Goal: Browse casually: Explore the website without a specific task or goal

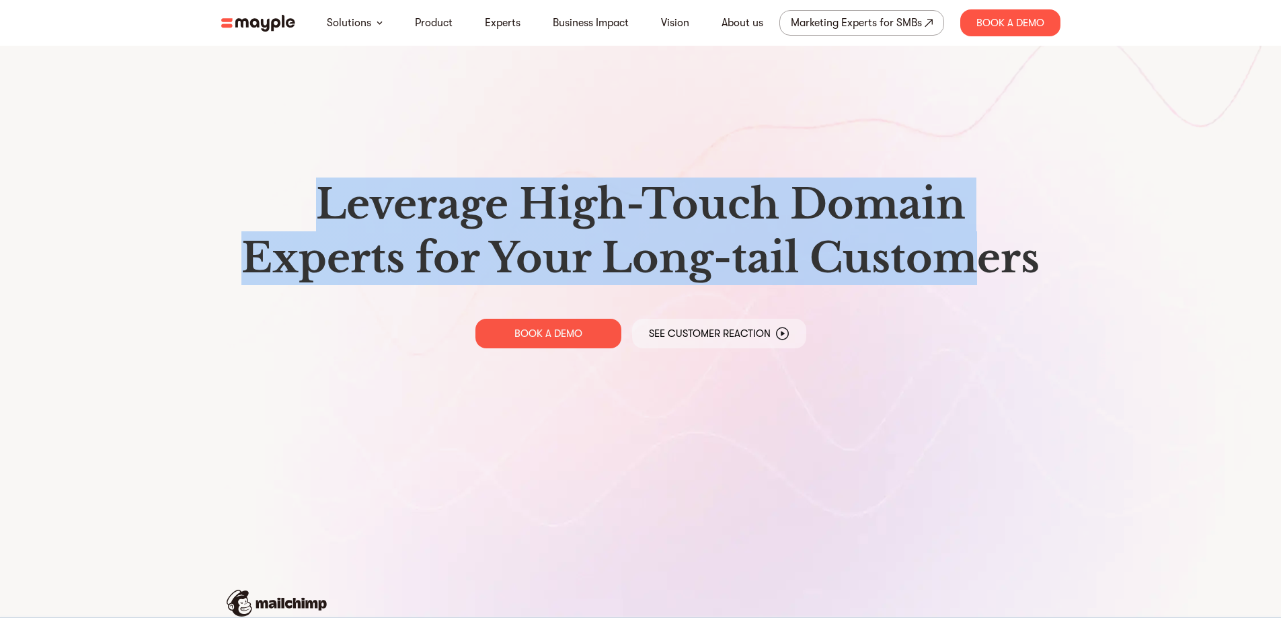
drag, startPoint x: 285, startPoint y: 189, endPoint x: 998, endPoint y: 240, distance: 714.7
click at [998, 240] on h1 "Leverage High-Touch Domain Experts for Your Long-tail Customers" at bounding box center [641, 232] width 818 height 108
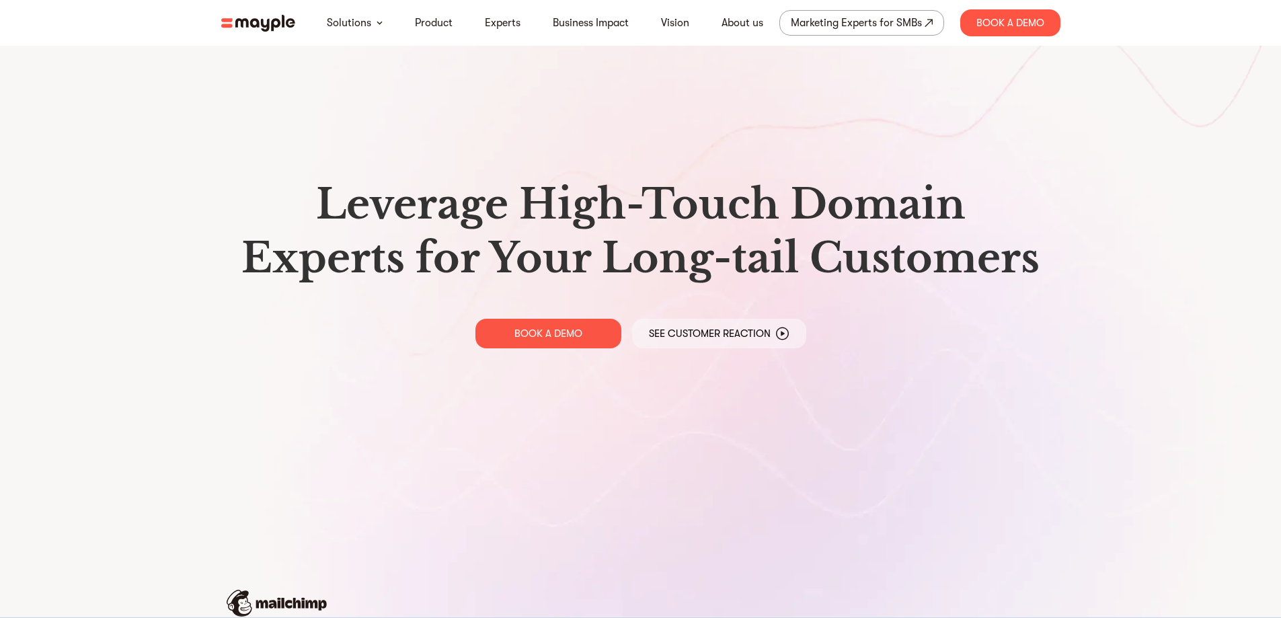
click at [1013, 246] on h1 "Leverage High-Touch Domain Experts for Your Long-tail Customers" at bounding box center [641, 232] width 818 height 108
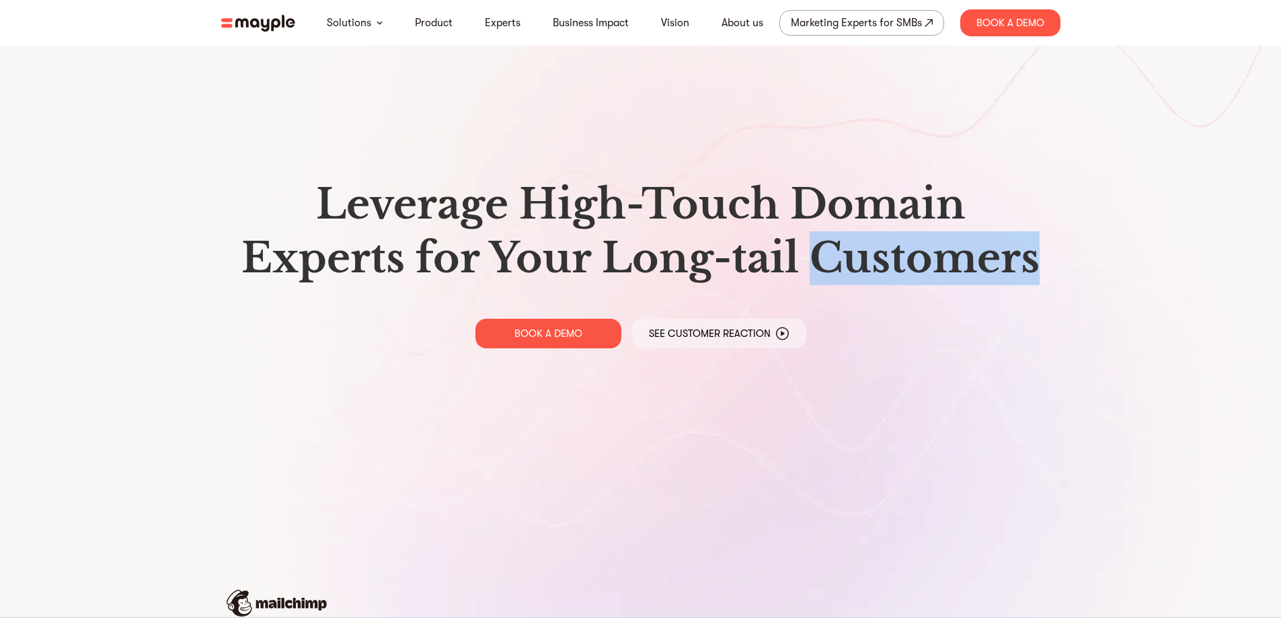
click at [1013, 246] on h1 "Leverage High-Touch Domain Experts for Your Long-tail Customers" at bounding box center [641, 232] width 818 height 108
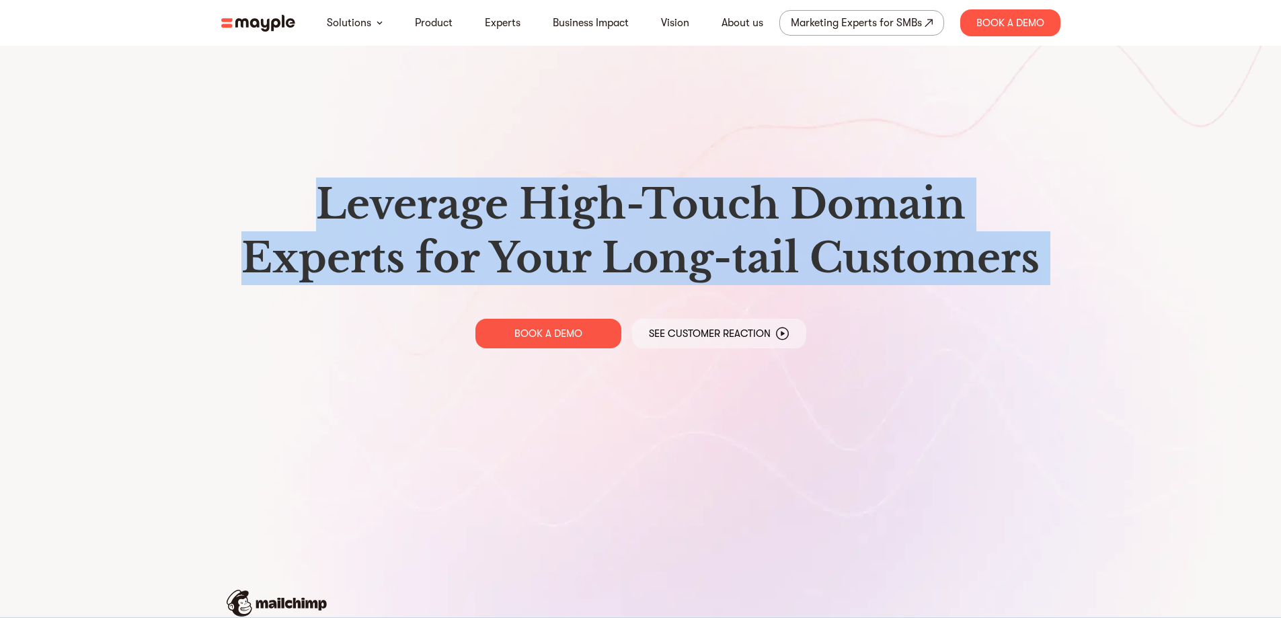
click at [1013, 246] on h1 "Leverage High-Touch Domain Experts for Your Long-tail Customers" at bounding box center [641, 232] width 818 height 108
click at [1094, 227] on section "Leverage High-Touch Domain Experts for Your Long-tail Customers BOOK A DEMO See…" at bounding box center [640, 527] width 1281 height 1054
click at [1190, 174] on section "Leverage High-Touch Domain Experts for Your Long-tail Customers BOOK A DEMO See…" at bounding box center [640, 527] width 1281 height 1054
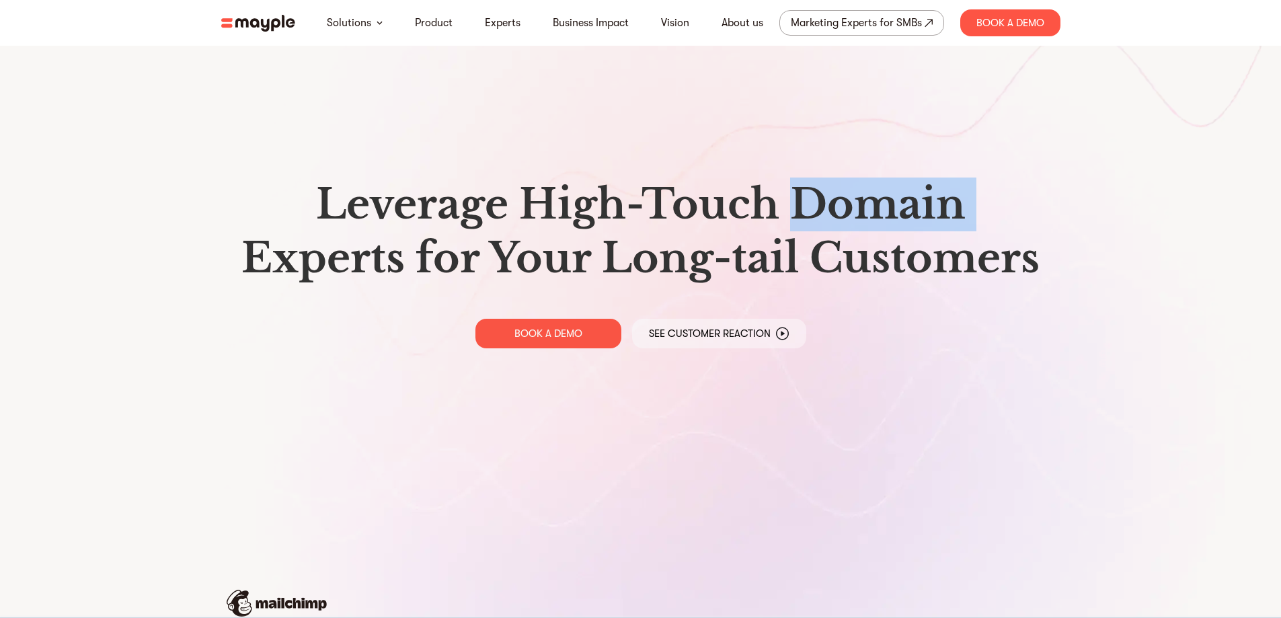
click at [1189, 174] on section "Leverage High-Touch Domain Experts for Your Long-tail Customers BOOK A DEMO See…" at bounding box center [640, 527] width 1281 height 1054
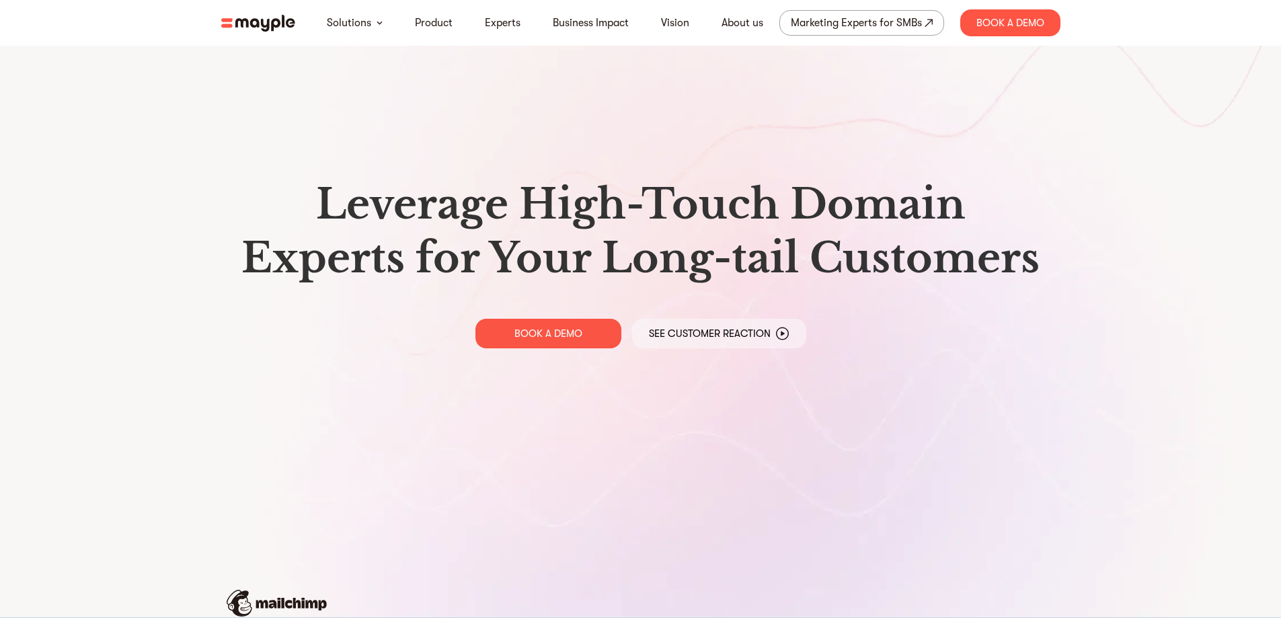
click at [763, 235] on h1 "Leverage High-Touch Domain Experts for Your Long-tail Customers" at bounding box center [641, 232] width 818 height 108
click at [1094, 279] on section "Leverage High-Touch Domain Experts for Your Long-tail Customers BOOK A DEMO See…" at bounding box center [640, 527] width 1281 height 1054
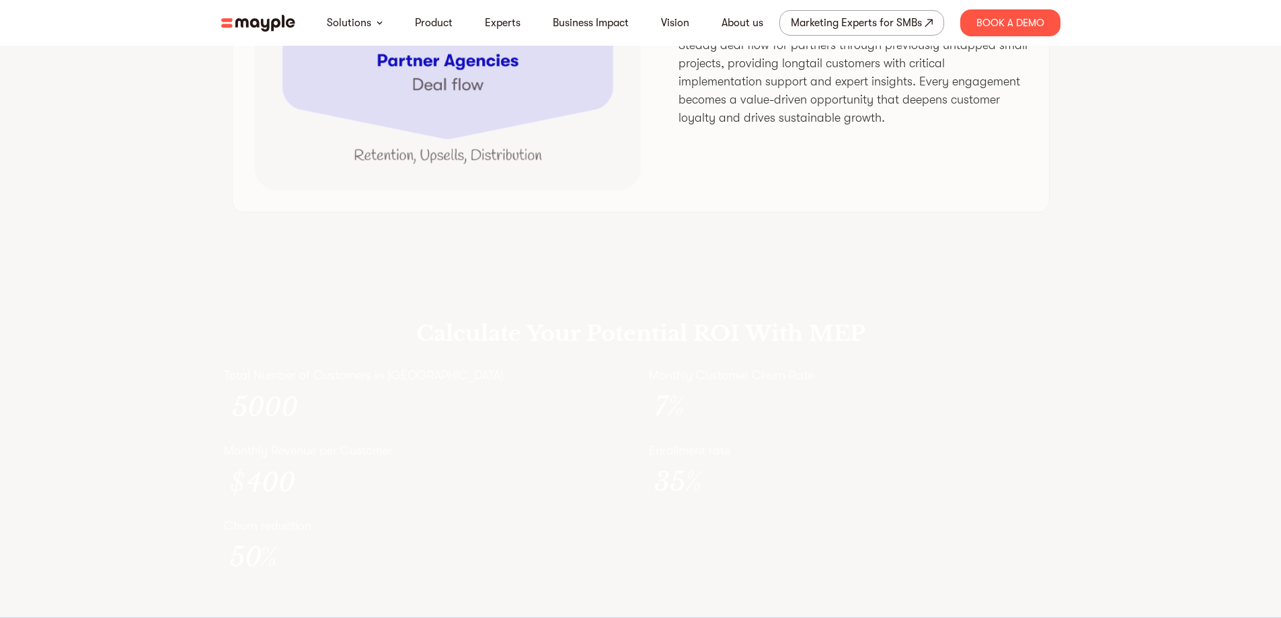
scroll to position [3900, 0]
